Goal: Task Accomplishment & Management: Use online tool/utility

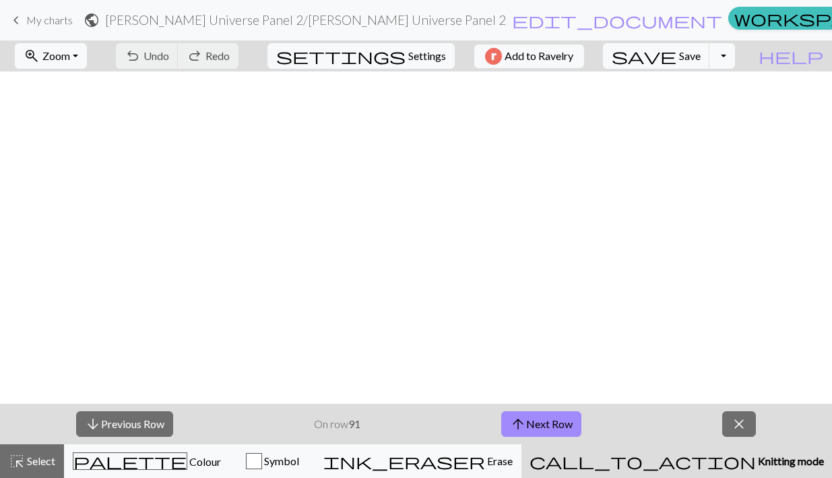
scroll to position [1039, 0]
click at [701, 55] on span "Save" at bounding box center [690, 55] width 22 height 13
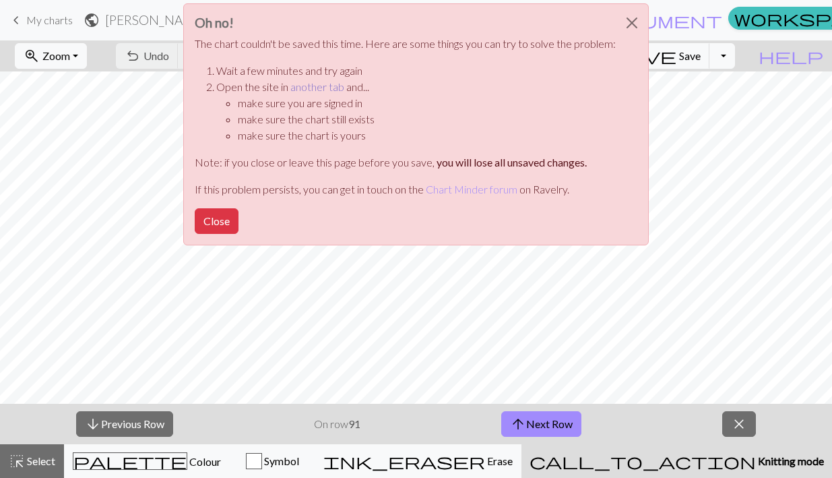
click at [332, 92] on link "another tab" at bounding box center [318, 86] width 54 height 13
click at [208, 222] on button "Close" at bounding box center [217, 221] width 44 height 26
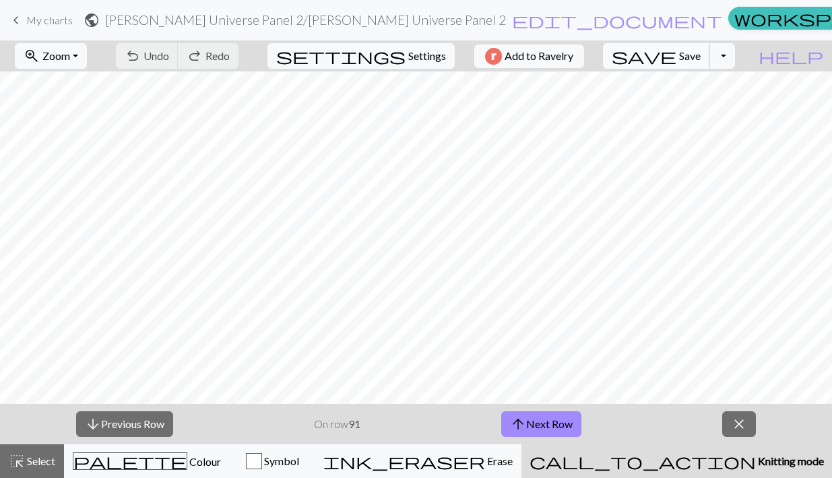
click at [701, 56] on span "Save" at bounding box center [690, 55] width 22 height 13
click at [677, 57] on span "save" at bounding box center [644, 56] width 65 height 19
click at [561, 421] on button "arrow_upward Next Row" at bounding box center [541, 424] width 80 height 26
click at [701, 51] on span "Save" at bounding box center [690, 55] width 22 height 13
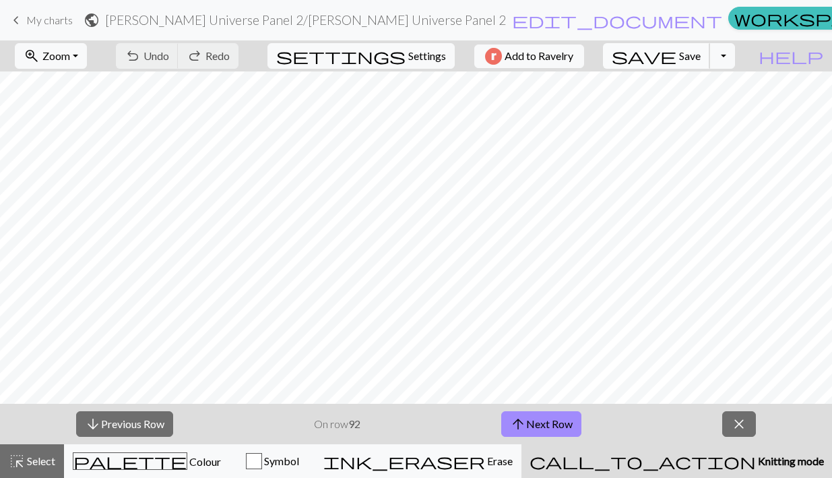
click at [677, 56] on span "save" at bounding box center [644, 56] width 65 height 19
click at [571, 420] on button "arrow_upward Next Row" at bounding box center [541, 424] width 80 height 26
click at [677, 53] on span "save" at bounding box center [644, 56] width 65 height 19
click at [543, 422] on button "arrow_upward Next Row" at bounding box center [541, 424] width 80 height 26
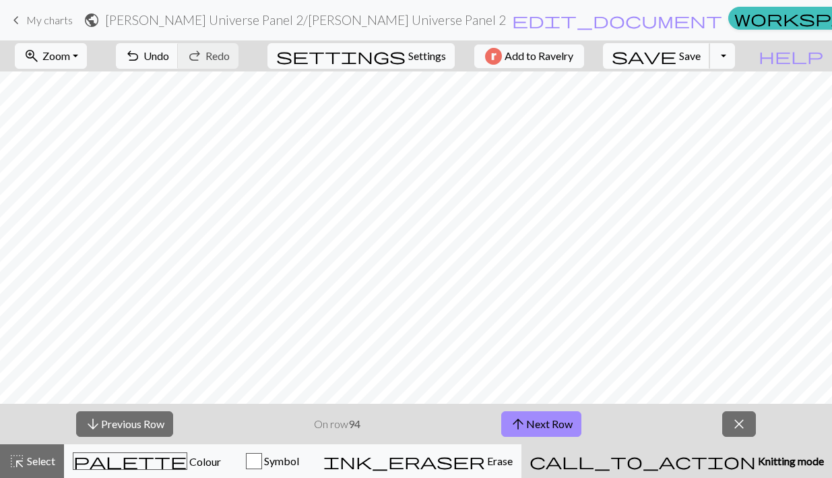
click at [704, 55] on button "save Save Save" at bounding box center [656, 56] width 107 height 26
click at [530, 418] on button "arrow_upward Next Row" at bounding box center [541, 424] width 80 height 26
click at [677, 53] on span "save" at bounding box center [644, 56] width 65 height 19
click at [545, 422] on button "arrow_upward Next Row" at bounding box center [541, 424] width 80 height 26
click at [701, 60] on span "Save" at bounding box center [690, 55] width 22 height 13
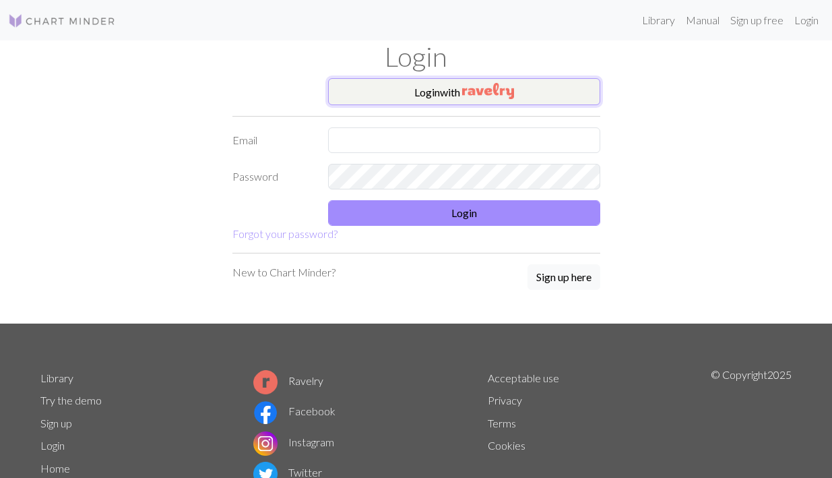
click at [466, 95] on img "button" at bounding box center [488, 91] width 52 height 16
